Goal: Transaction & Acquisition: Purchase product/service

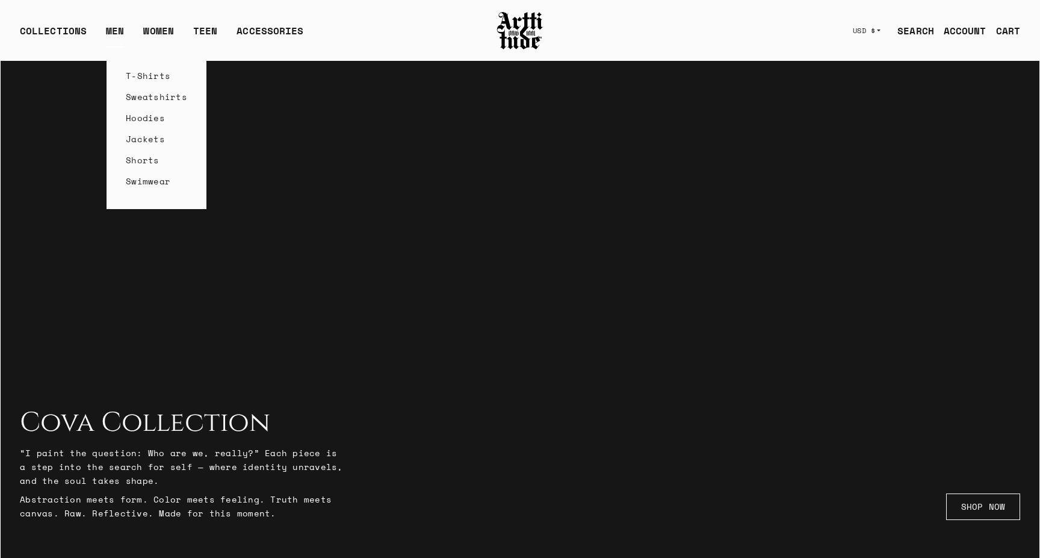
click at [137, 99] on link "Sweatshirts" at bounding box center [156, 96] width 61 height 21
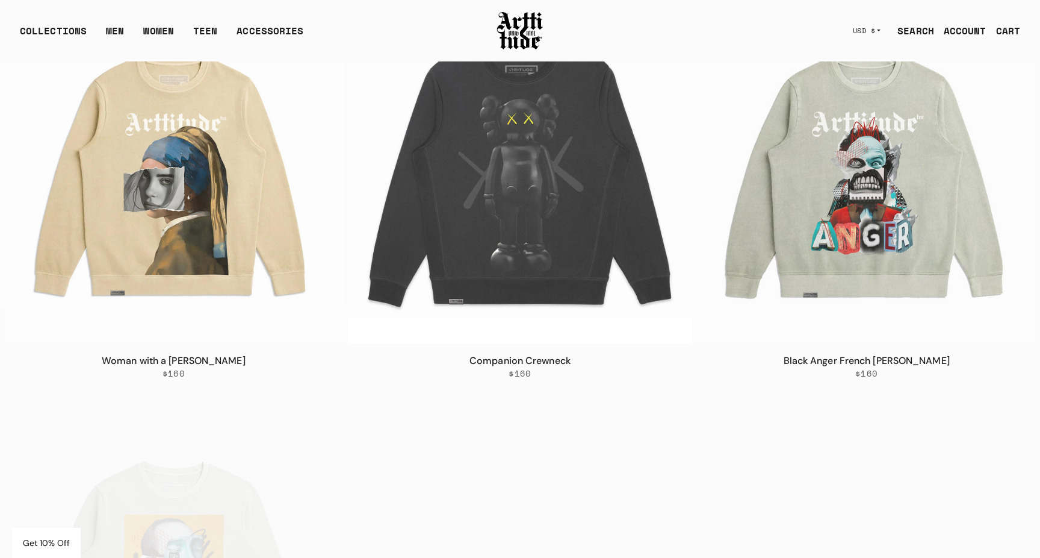
scroll to position [473, 0]
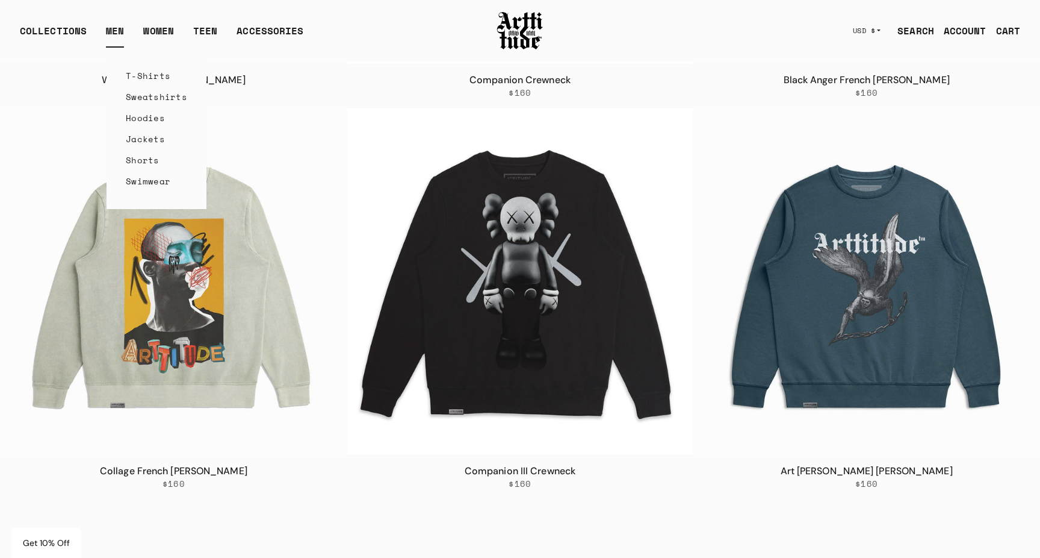
click at [133, 119] on link "Hoodies" at bounding box center [156, 117] width 61 height 21
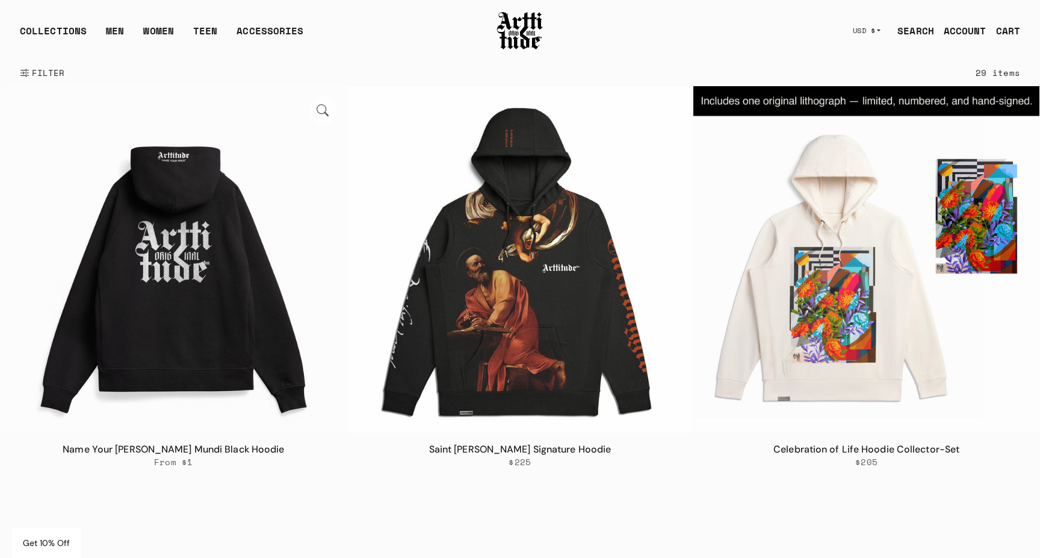
scroll to position [104, 0]
click at [158, 271] on img at bounding box center [174, 259] width 346 height 346
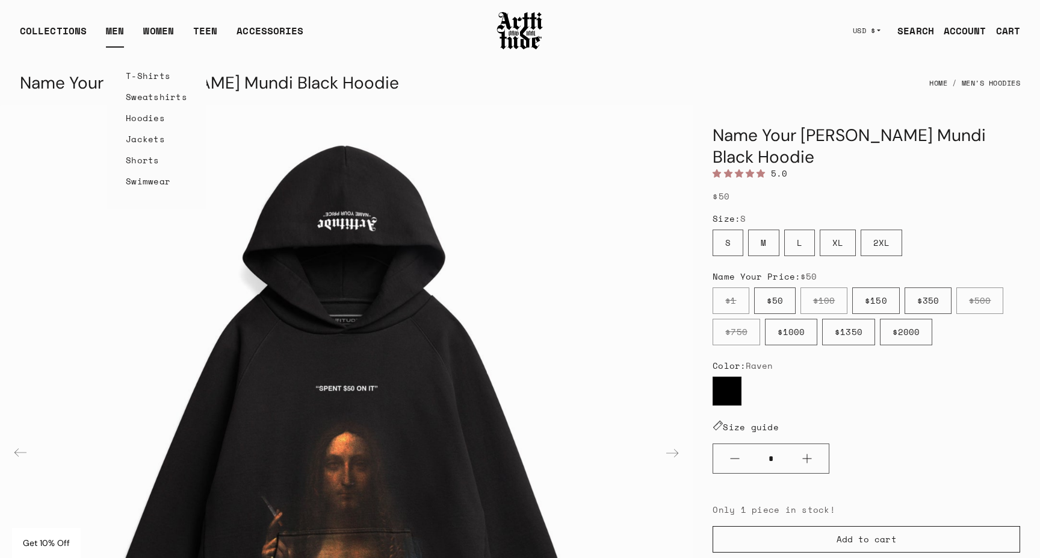
drag, startPoint x: 140, startPoint y: 96, endPoint x: 140, endPoint y: 116, distance: 19.9
click at [140, 116] on link "Hoodies" at bounding box center [156, 117] width 61 height 21
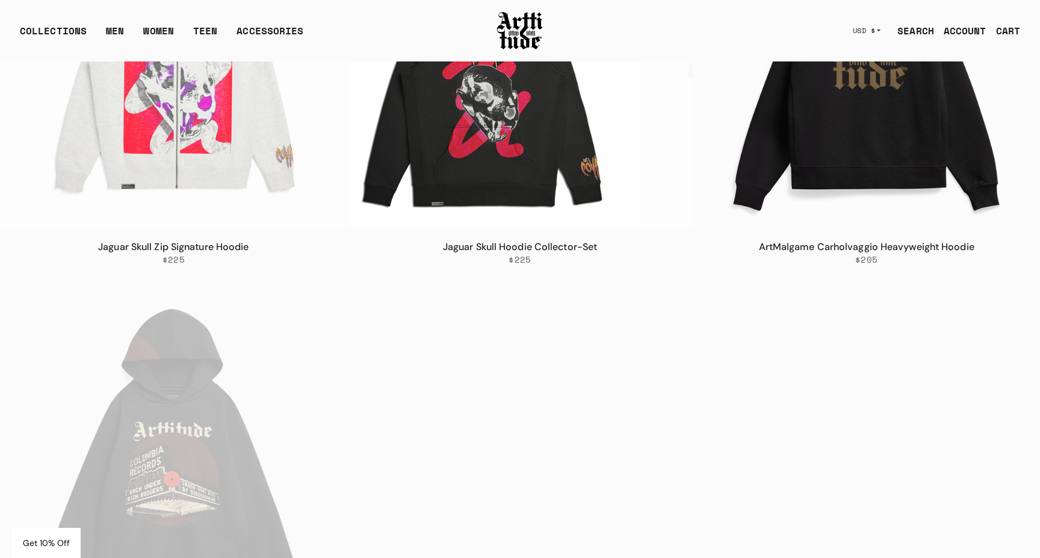
scroll to position [721, 0]
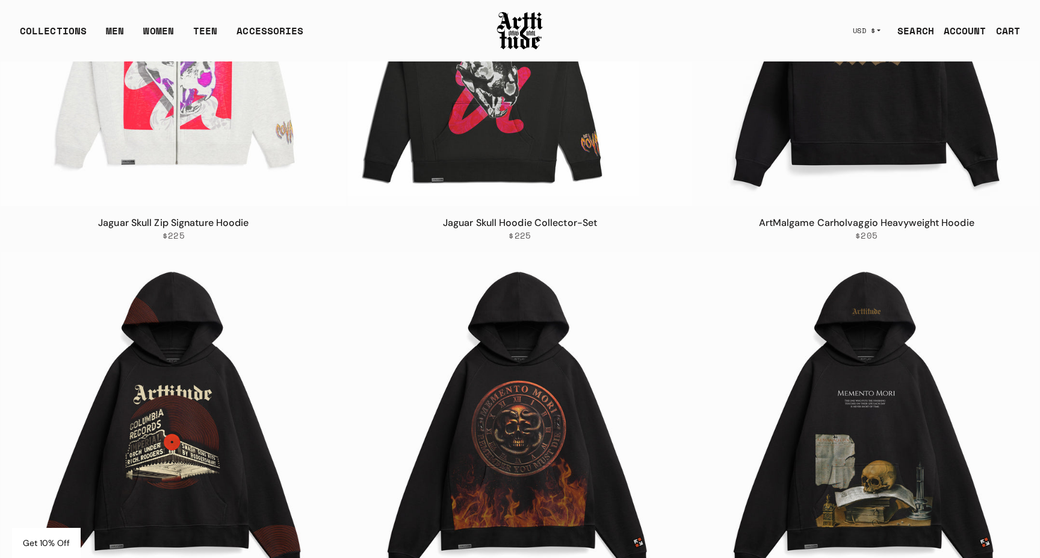
click at [853, 155] on img at bounding box center [867, 33] width 346 height 346
